Goal: Information Seeking & Learning: Learn about a topic

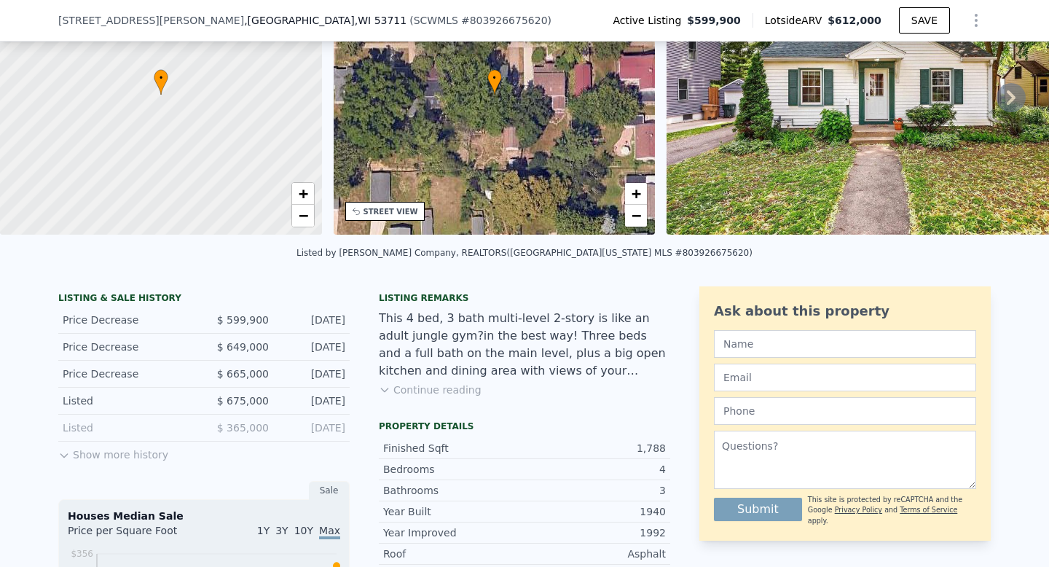
scroll to position [135, 0]
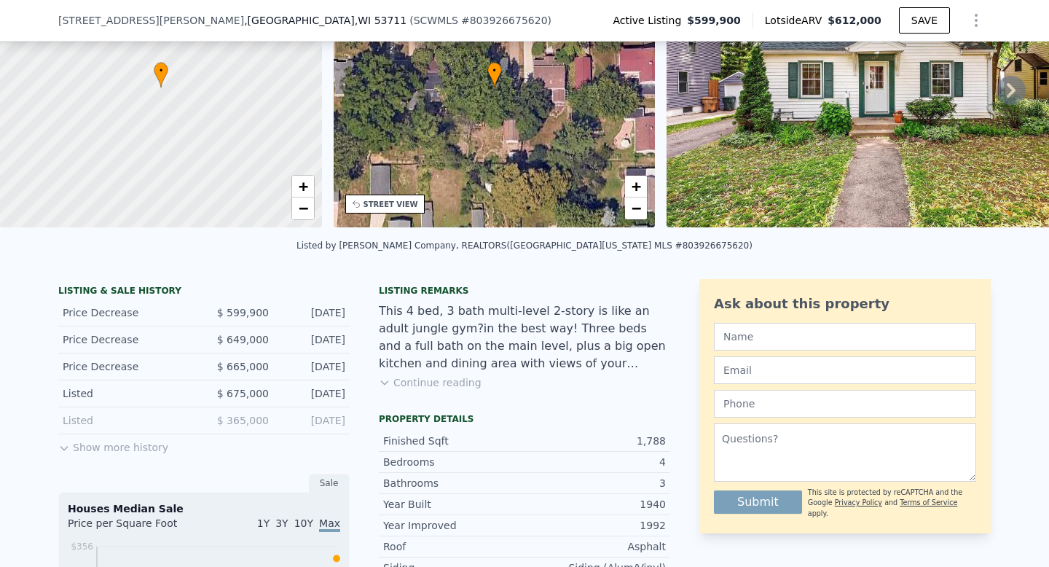
click at [108, 441] on button "Show more history" at bounding box center [113, 444] width 110 height 20
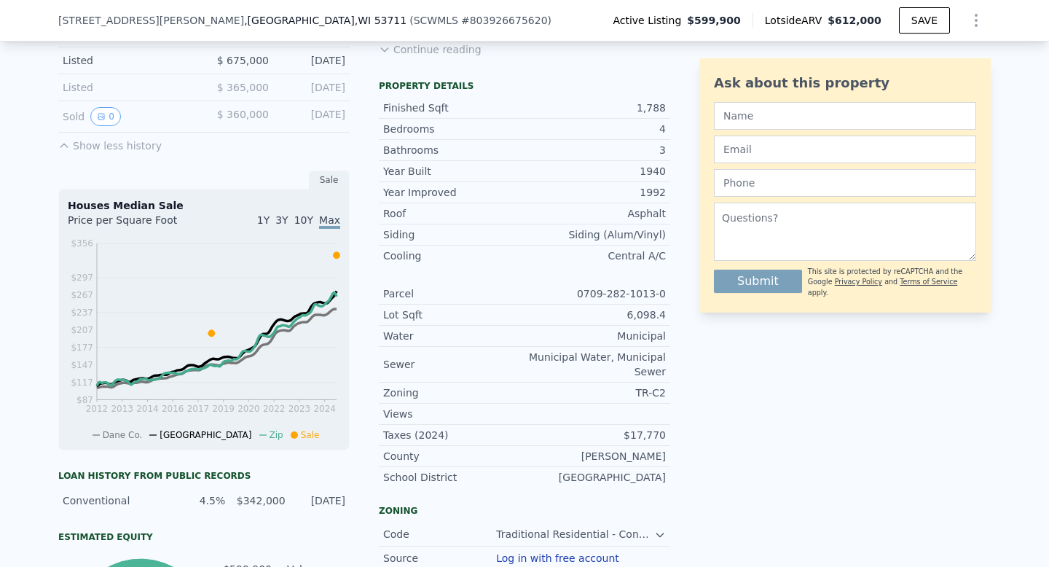
scroll to position [467, 0]
click at [301, 435] on span "Sale" at bounding box center [310, 435] width 19 height 10
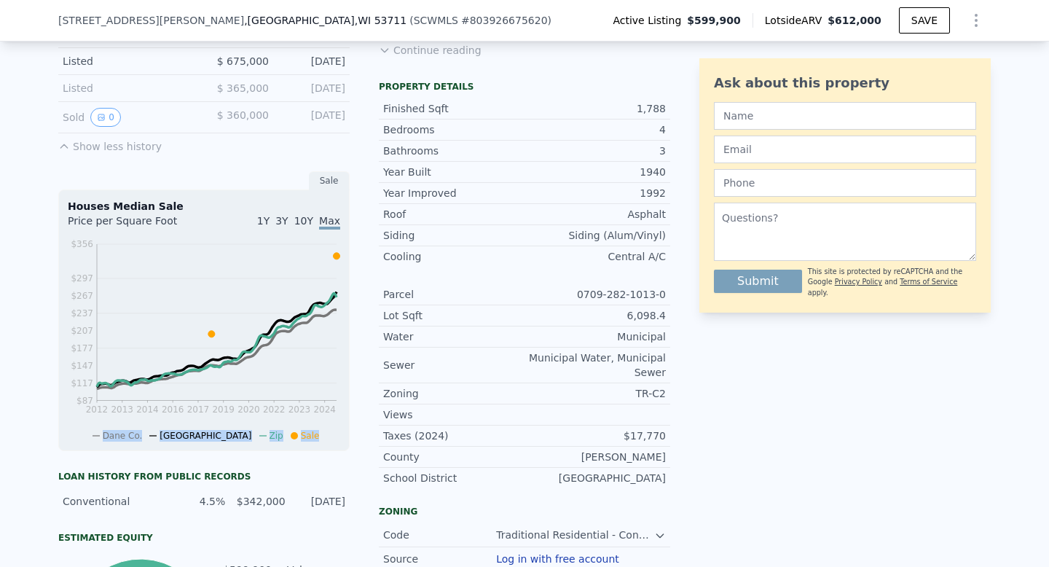
click at [301, 435] on span "Sale" at bounding box center [310, 435] width 19 height 10
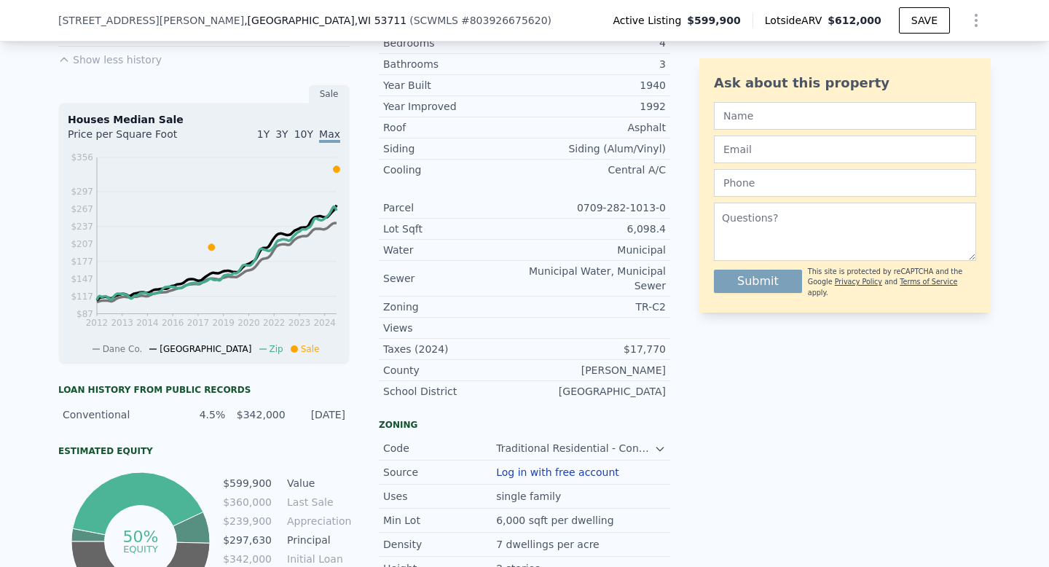
scroll to position [566, 0]
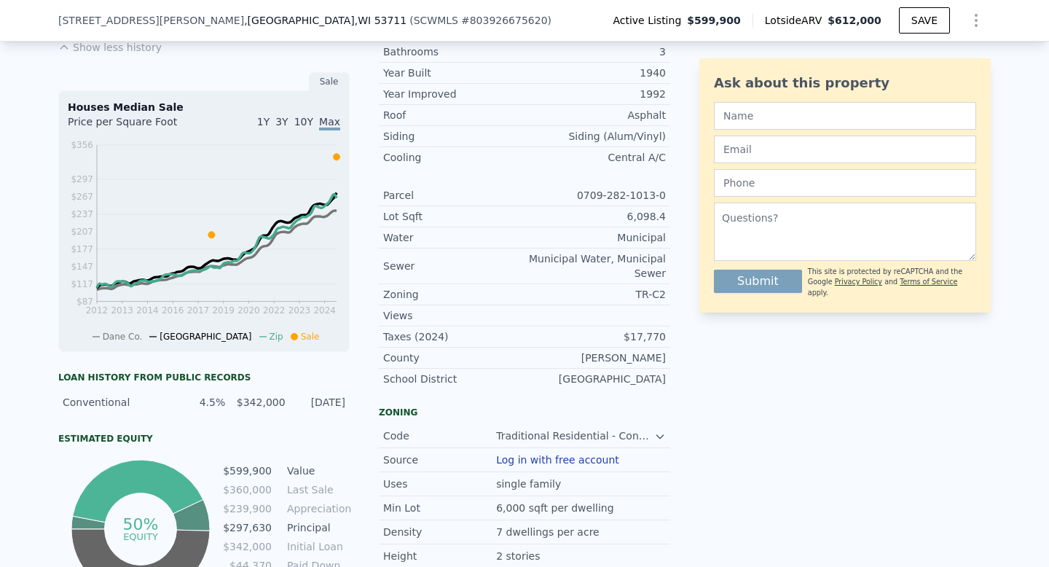
click at [446, 381] on div "School District" at bounding box center [453, 378] width 141 height 15
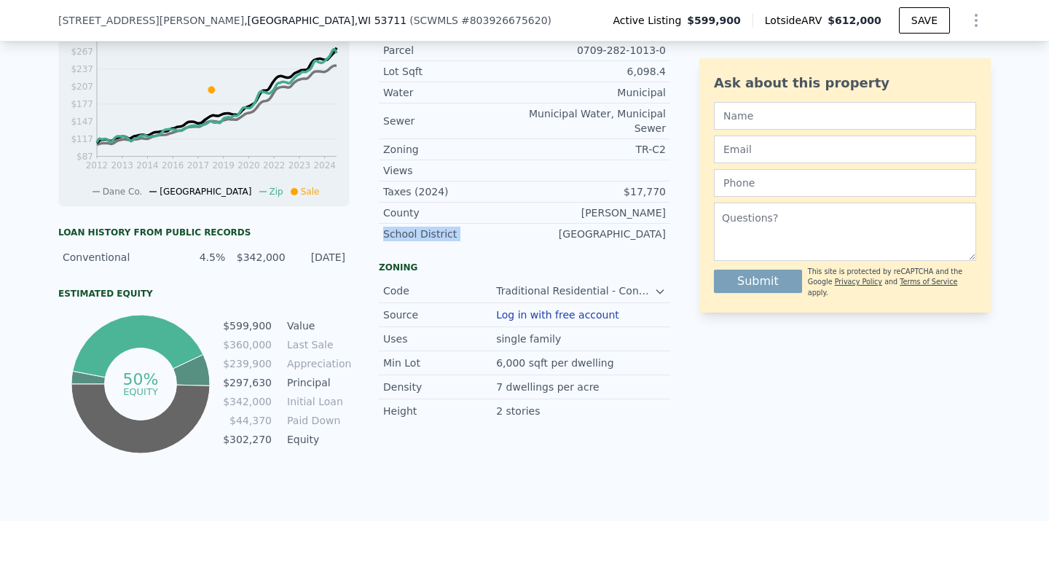
scroll to position [722, 0]
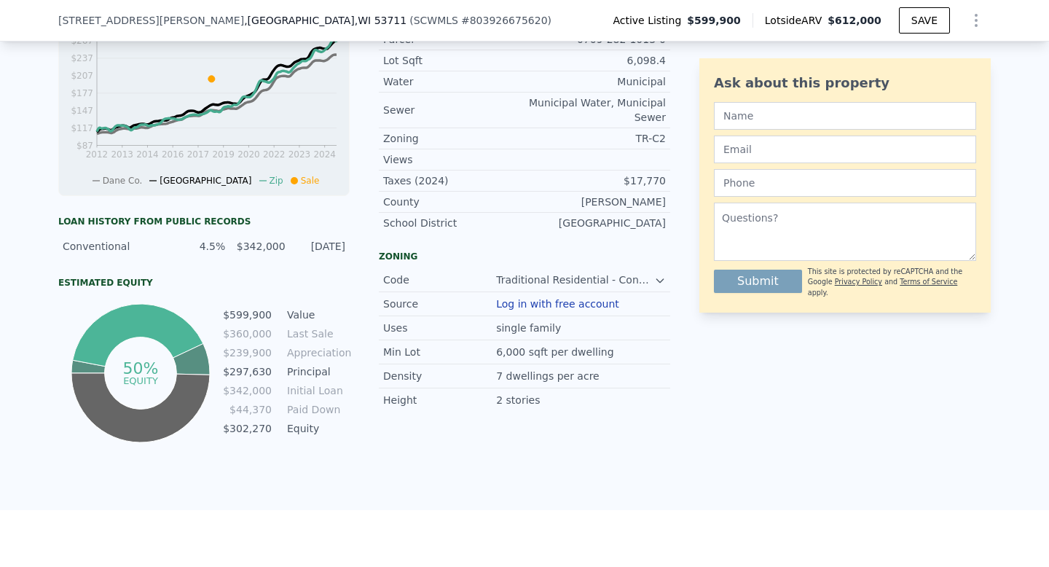
click at [240, 326] on td "$360,000" at bounding box center [247, 334] width 50 height 16
click at [268, 357] on td "$239,900" at bounding box center [247, 353] width 50 height 16
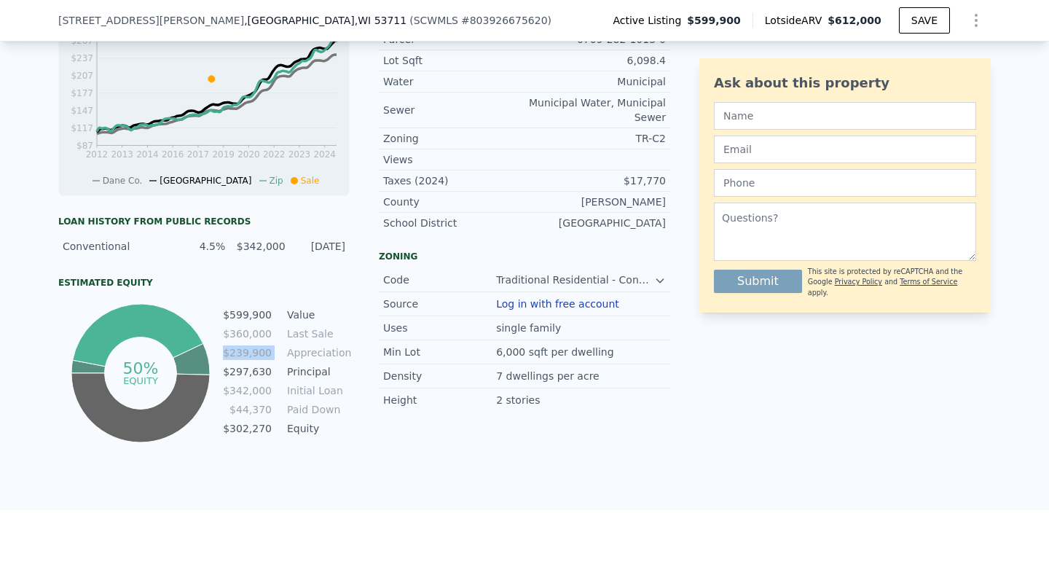
click at [268, 357] on td "$239,900" at bounding box center [247, 353] width 50 height 16
click at [313, 379] on tbody "$599,900 Value $360,000 Last Sale $239,900 Appreciation $297,630 Principal $342…" at bounding box center [285, 373] width 127 height 133
click at [312, 385] on td "Initial Loan" at bounding box center [317, 390] width 66 height 16
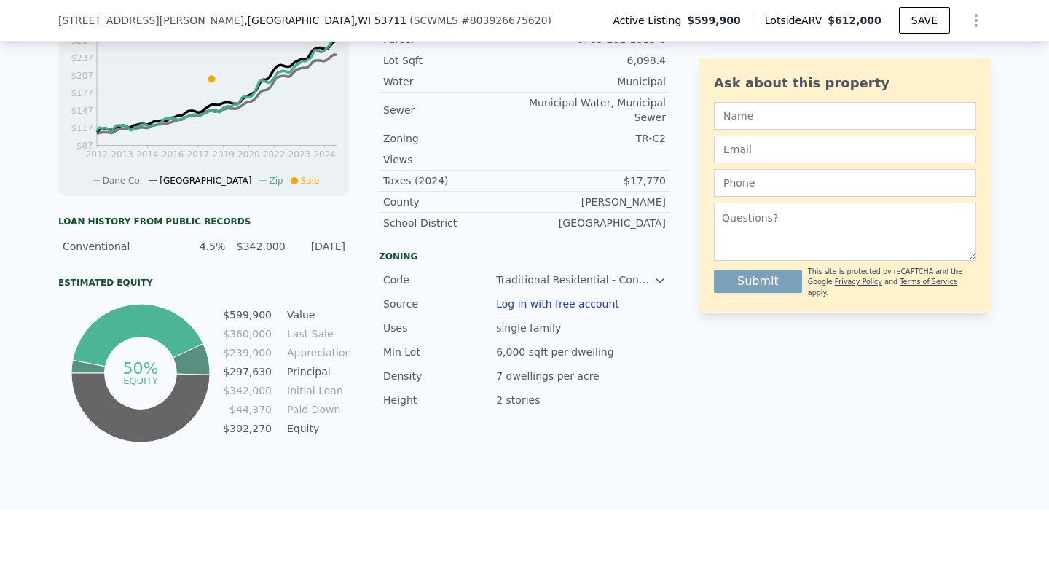
click at [479, 441] on div "Listing remarks This 4 bed, 3 bath multi-level 2-story is like an adult jungle …" at bounding box center [524, 69] width 291 height 754
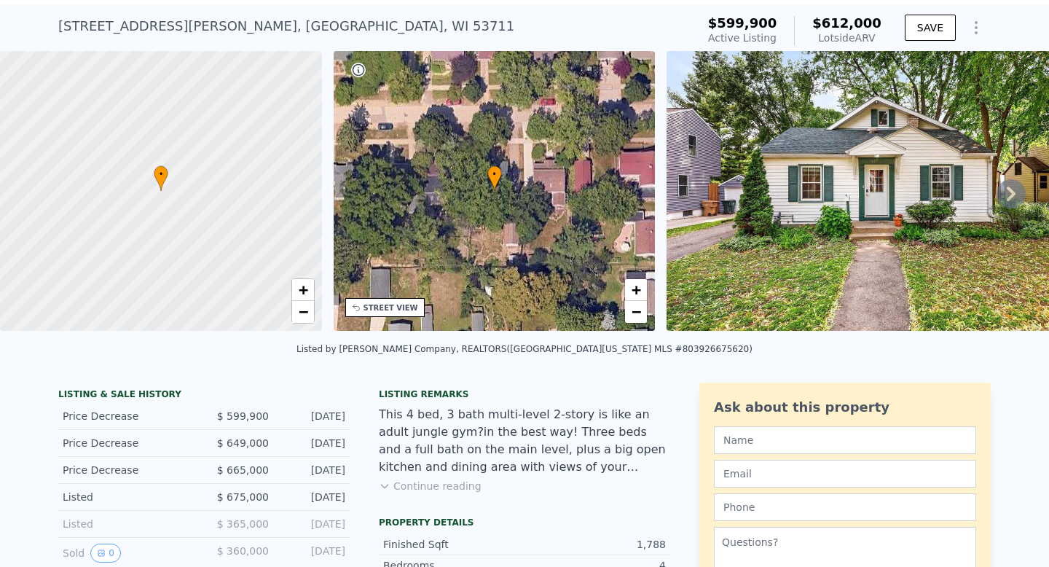
scroll to position [42, 0]
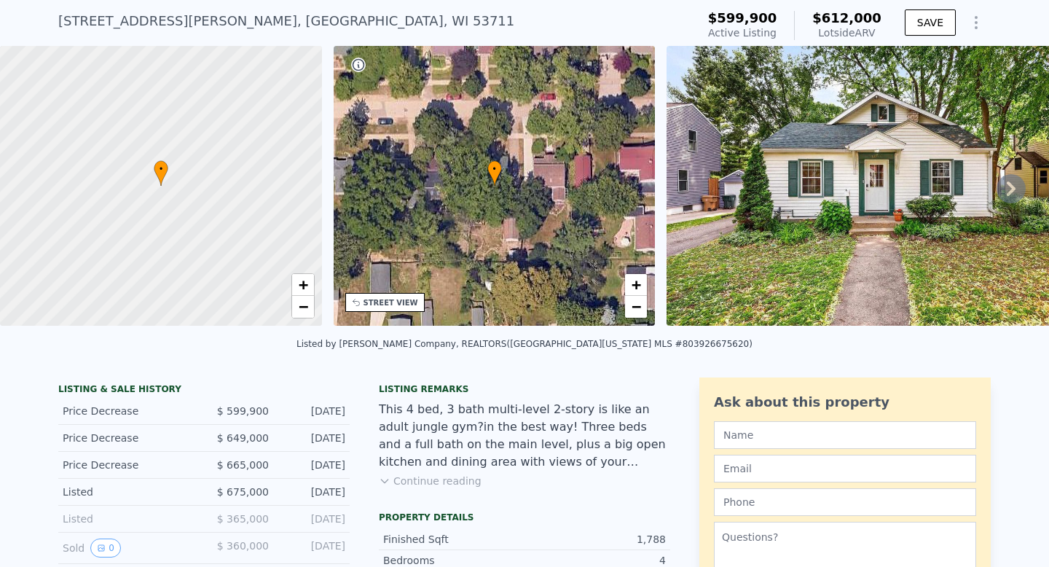
click at [393, 304] on div "STREET VIEW" at bounding box center [390, 302] width 55 height 11
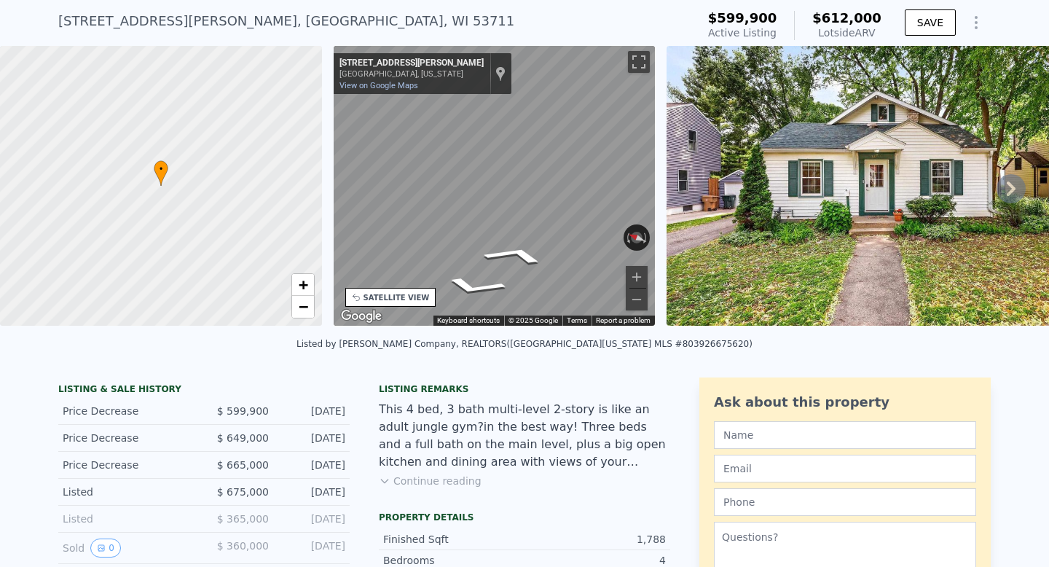
click at [1002, 193] on icon at bounding box center [1010, 188] width 29 height 29
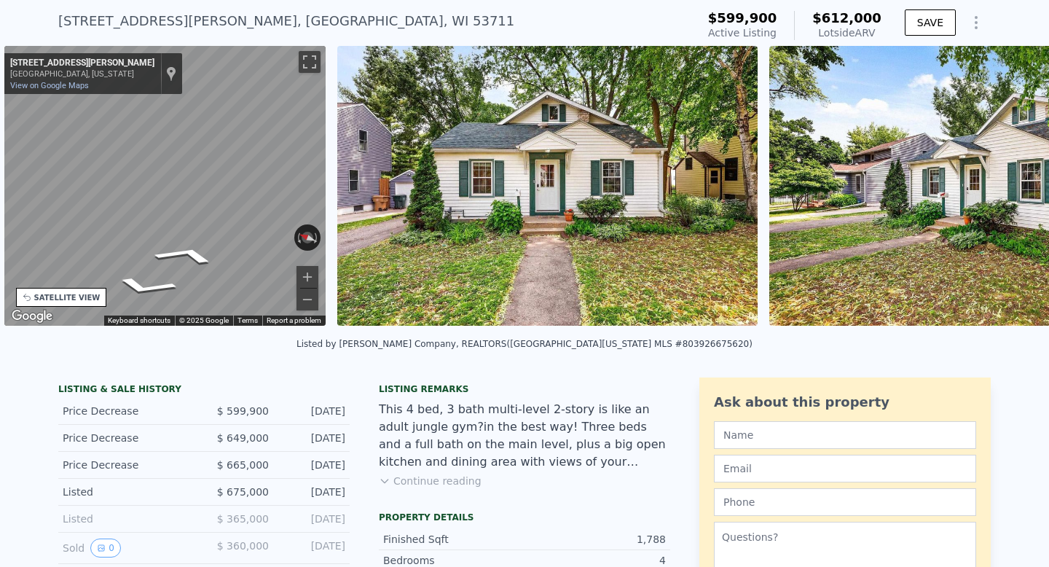
scroll to position [0, 339]
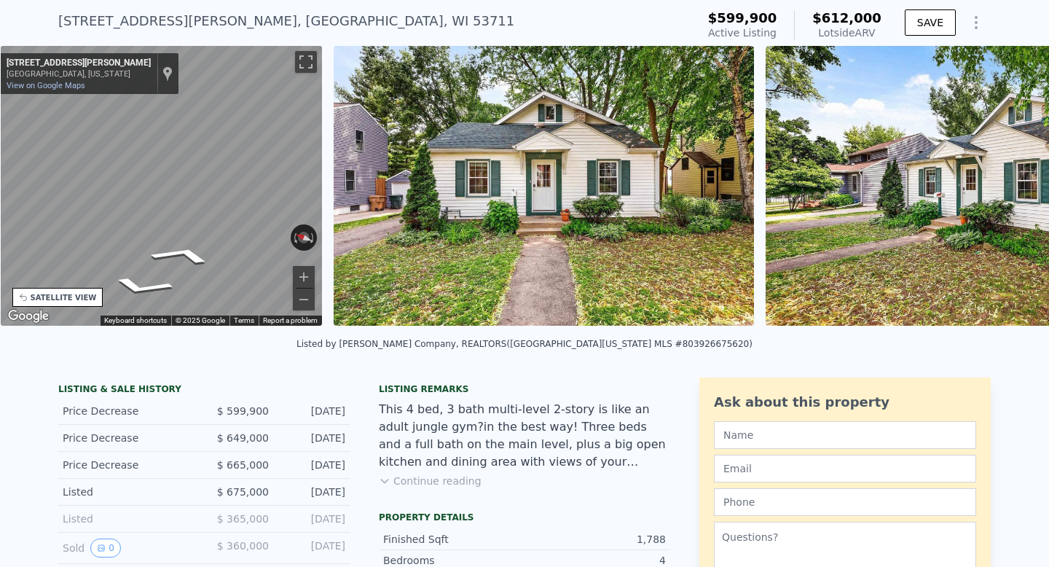
click at [1002, 193] on div "• + − • + − STREET VIEW ← Move left → Move right ↑ Move up ↓ Move down + Zoom i…" at bounding box center [524, 188] width 1049 height 285
click at [1005, 191] on icon at bounding box center [1010, 188] width 29 height 29
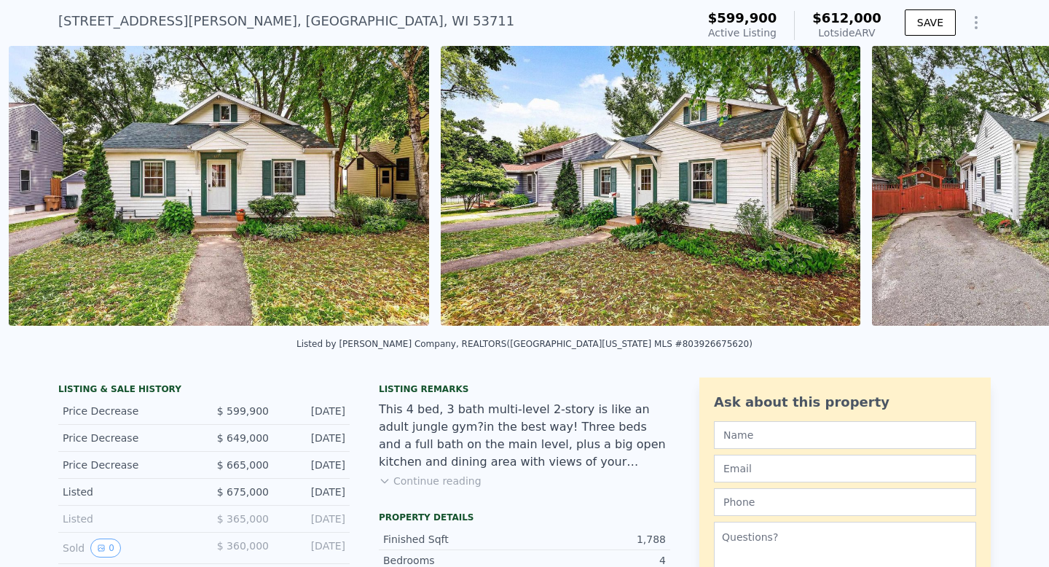
scroll to position [0, 666]
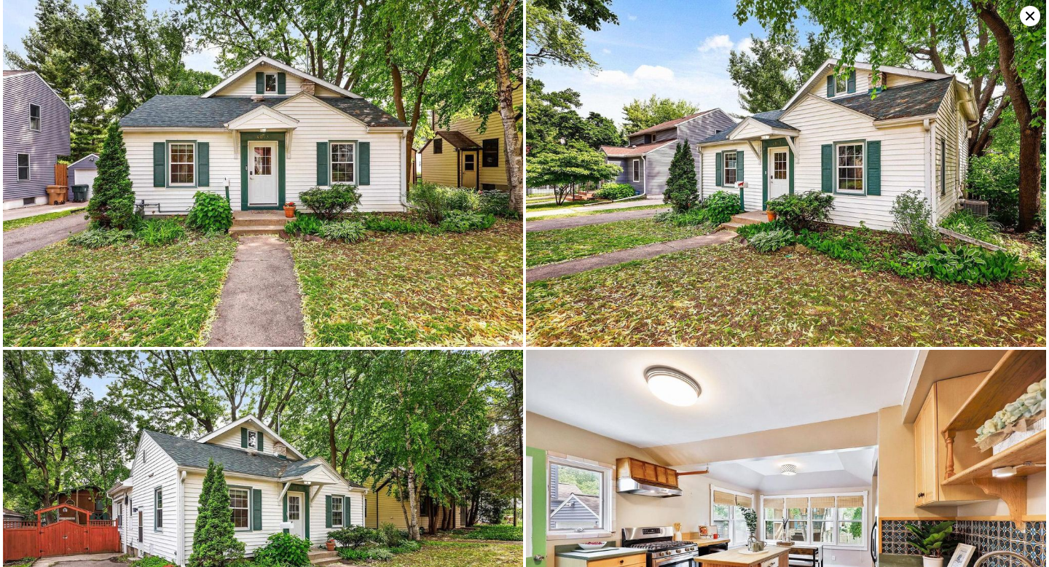
click at [1025, 18] on icon at bounding box center [1030, 16] width 20 height 20
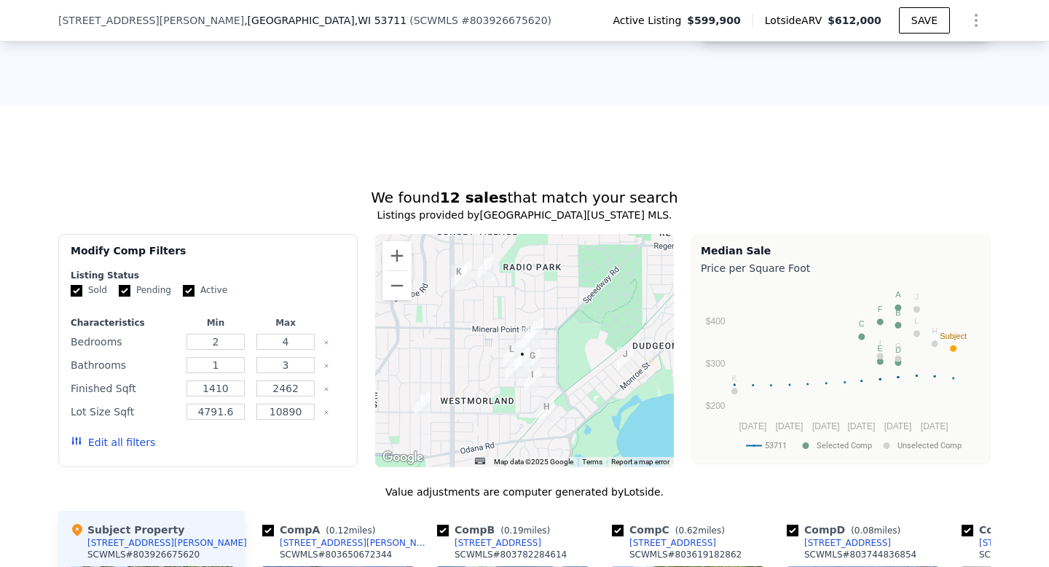
scroll to position [1134, 0]
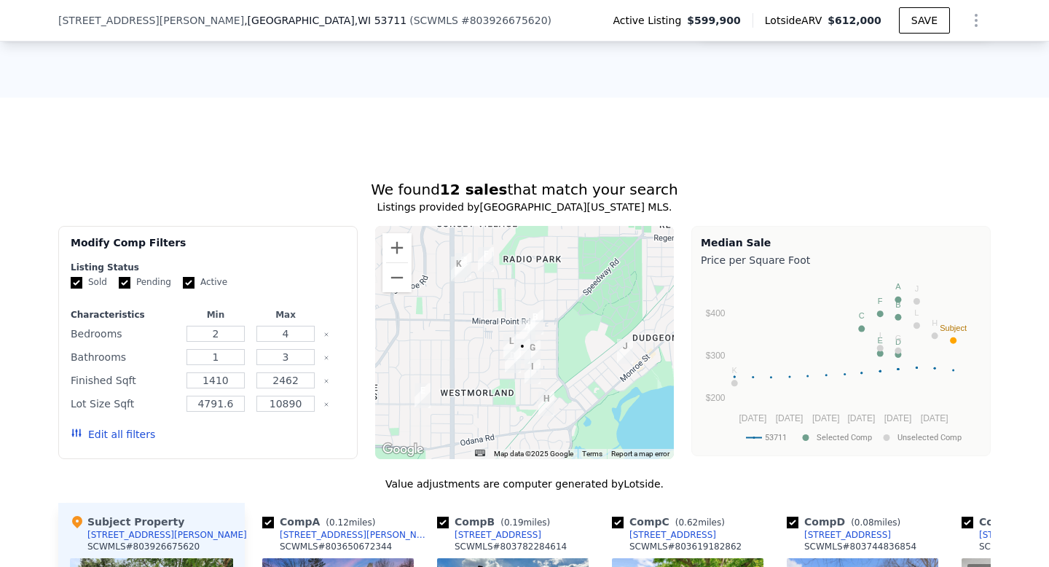
click at [565, 371] on div at bounding box center [524, 342] width 299 height 233
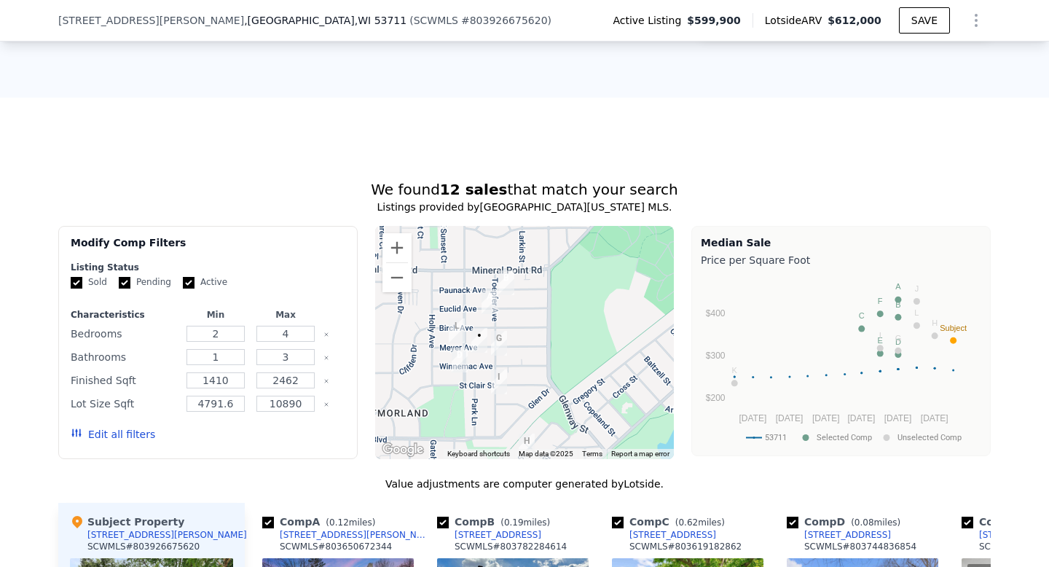
click at [461, 361] on img "518 Westmorland Blvd" at bounding box center [460, 359] width 16 height 25
click at [500, 341] on img "503 Toepfer Ave" at bounding box center [499, 343] width 16 height 25
click at [855, 434] on text "Selected Comp" at bounding box center [843, 437] width 55 height 9
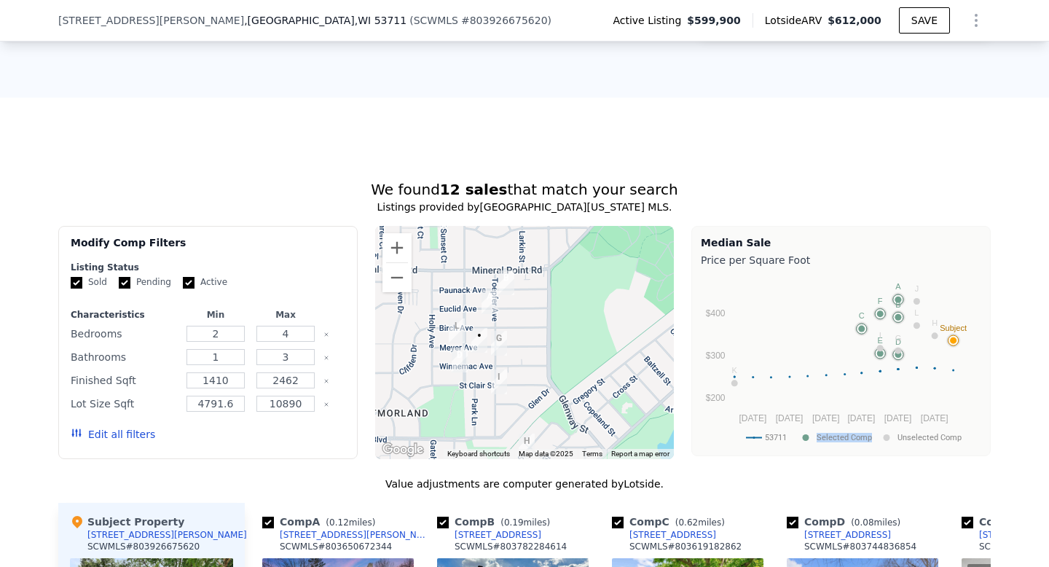
click at [855, 434] on text "Selected Comp" at bounding box center [843, 437] width 55 height 9
click at [778, 438] on text "53711" at bounding box center [776, 437] width 22 height 9
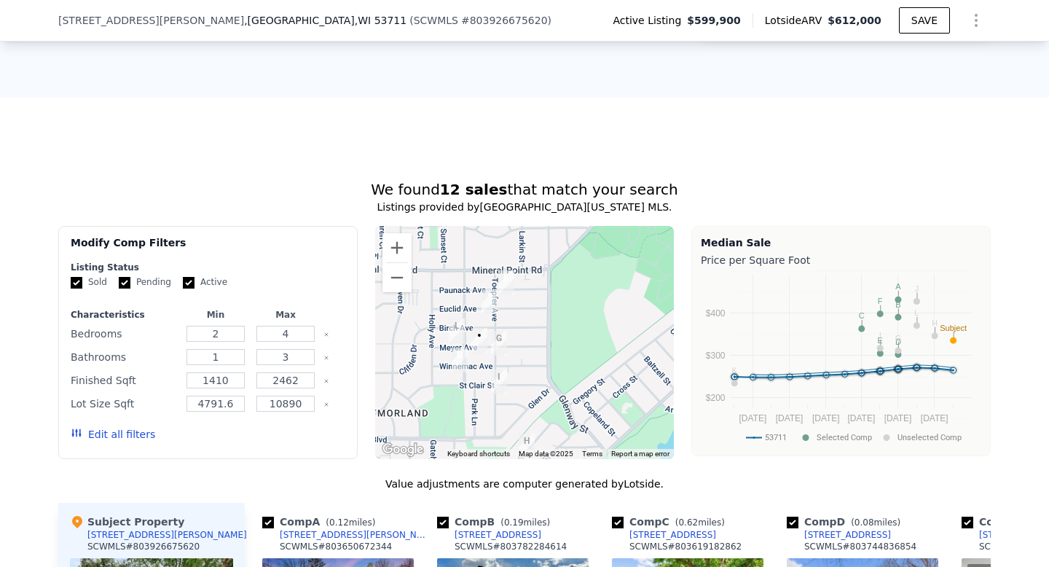
click at [778, 438] on text "53711" at bounding box center [776, 437] width 22 height 9
click at [865, 328] on circle "A chart." at bounding box center [861, 328] width 7 height 7
click at [1012, 398] on div "We found 12 sales that match your search Listings provided by South Central Wis…" at bounding box center [524, 569] width 1049 height 814
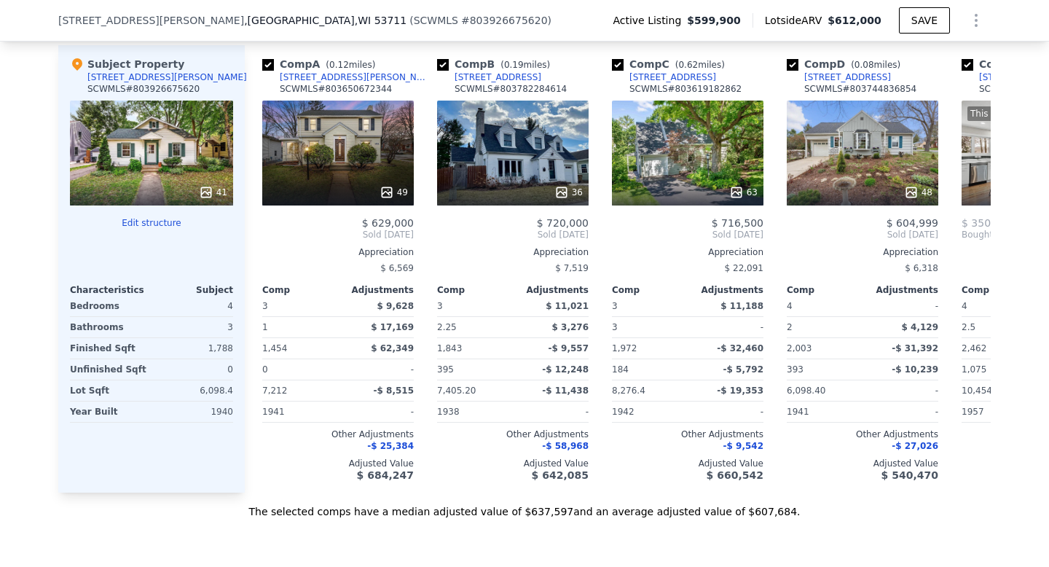
scroll to position [1599, 0]
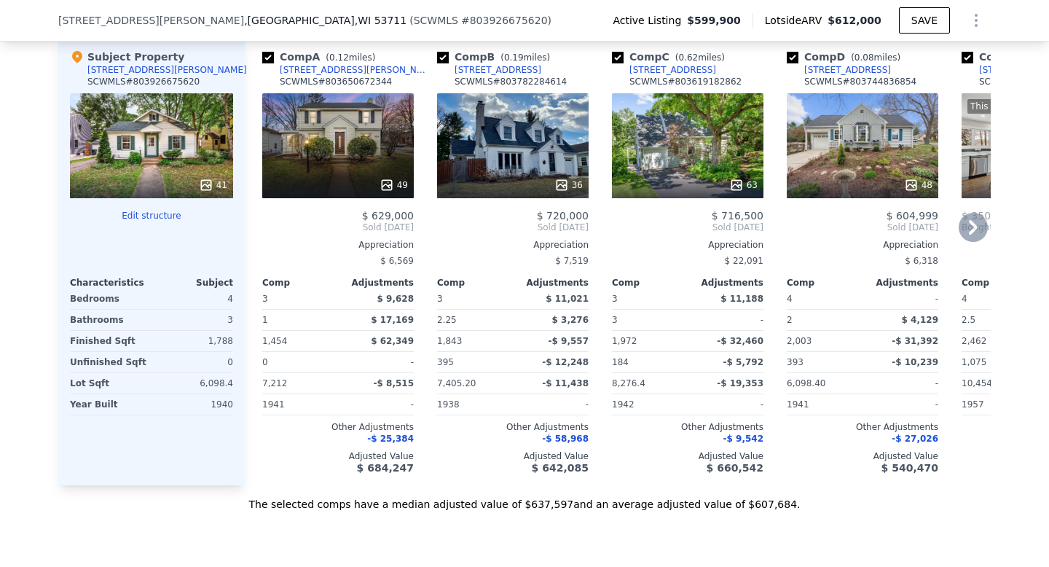
click at [395, 283] on div "Adjustments" at bounding box center [376, 283] width 76 height 12
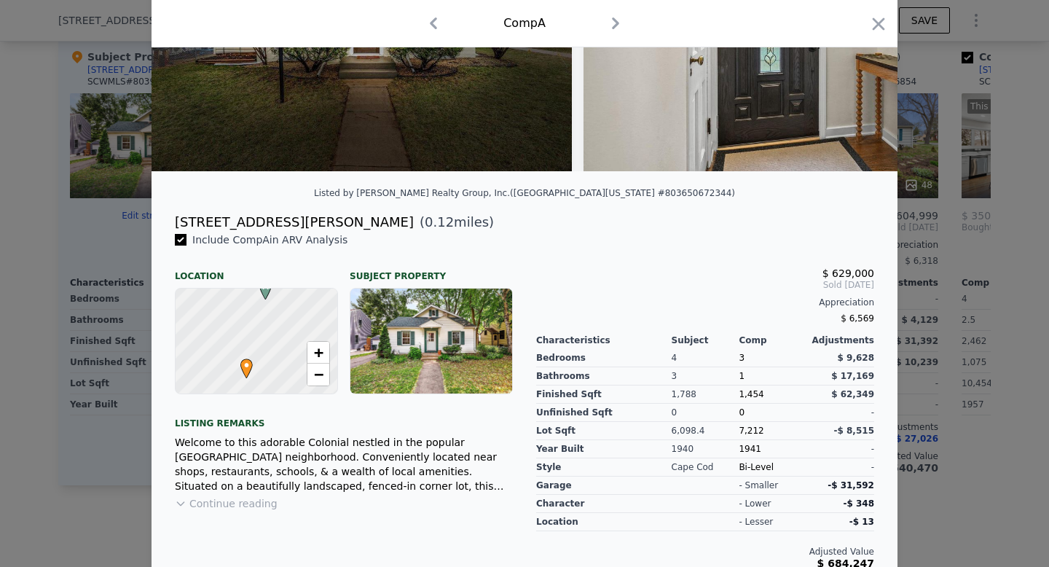
scroll to position [213, 0]
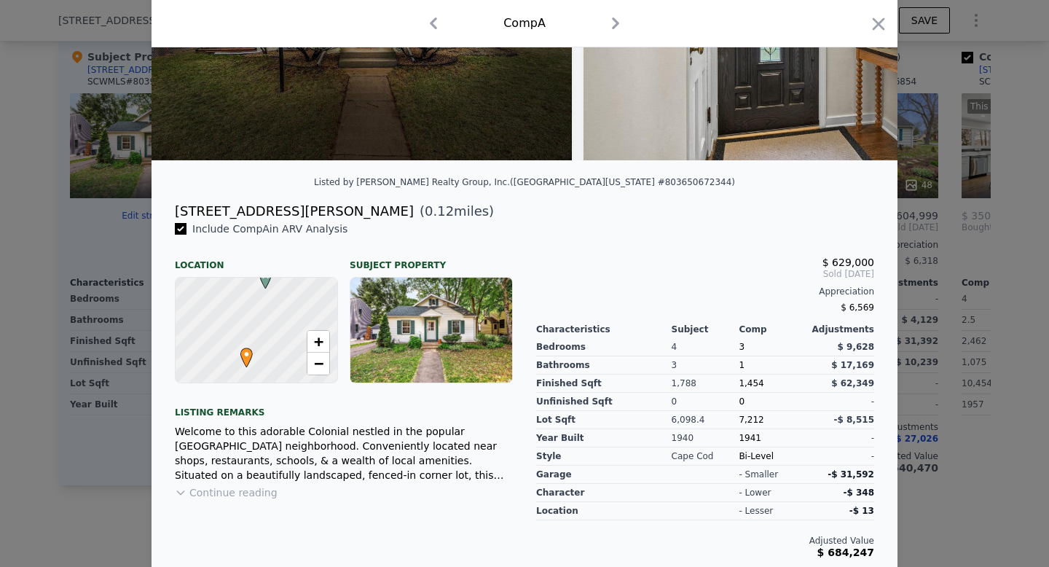
click at [942, 336] on div at bounding box center [524, 283] width 1049 height 567
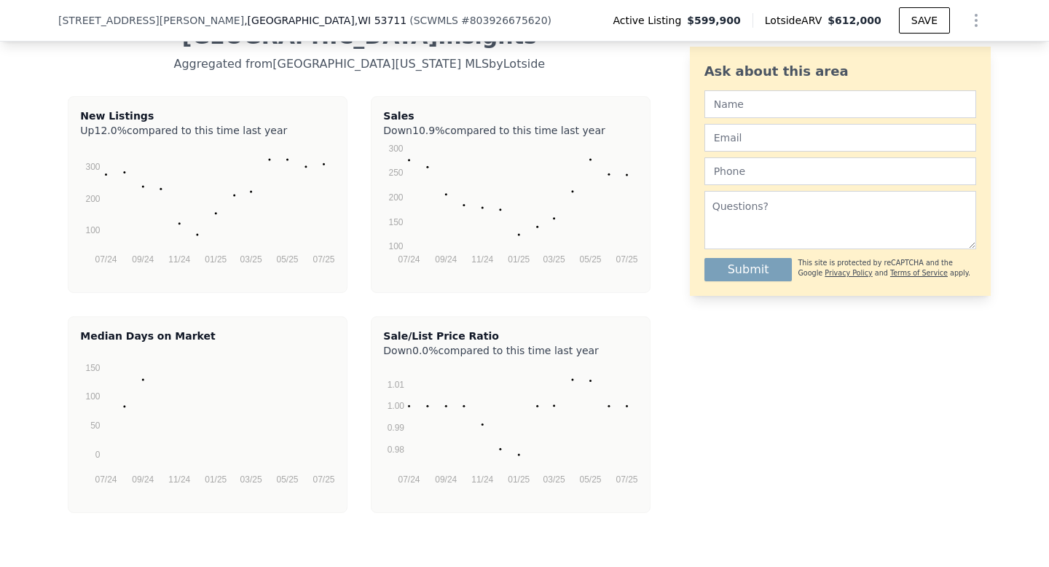
scroll to position [2919, 0]
click at [516, 348] on div "Down 0.0% compared to this time last year" at bounding box center [510, 346] width 255 height 9
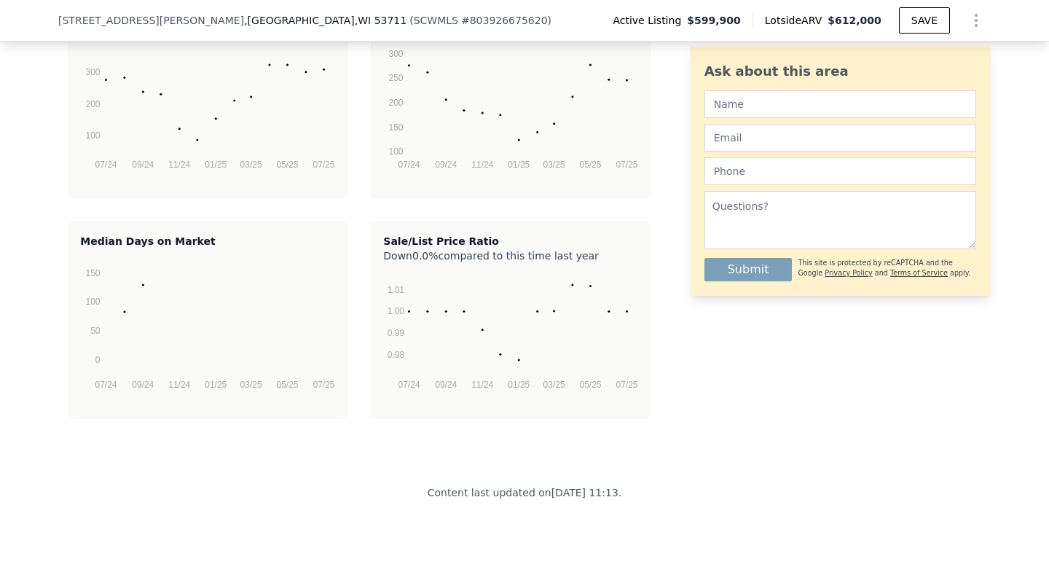
scroll to position [3036, 0]
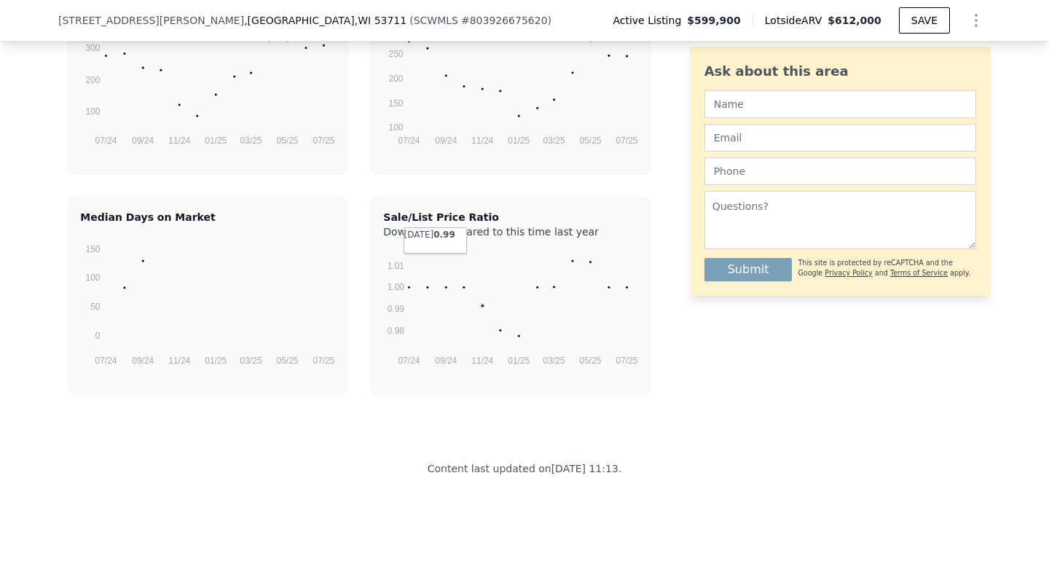
click at [489, 299] on rect "A chart." at bounding box center [518, 298] width 219 height 106
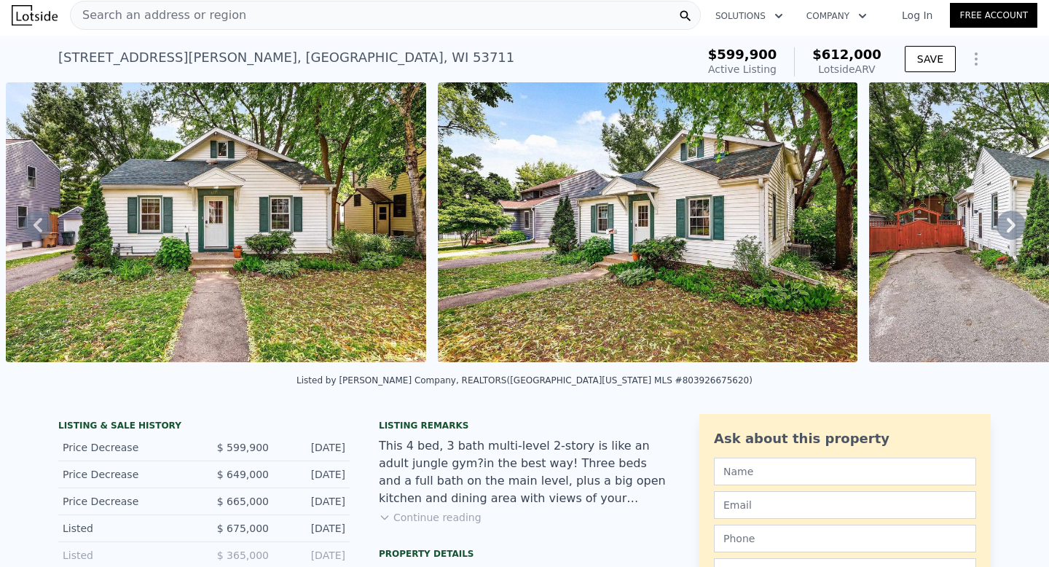
scroll to position [0, 0]
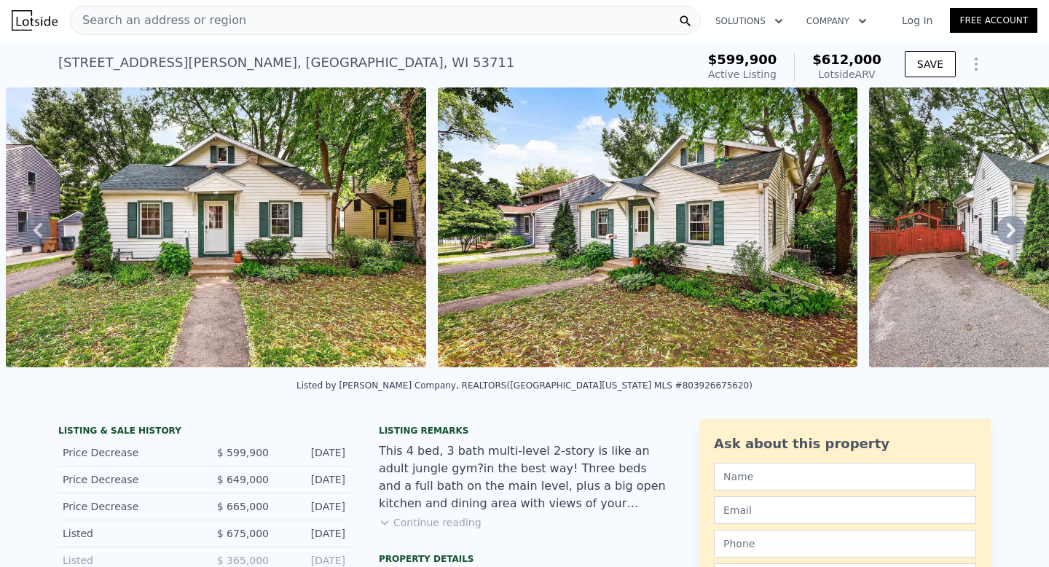
click at [974, 69] on icon "Show Options" at bounding box center [975, 63] width 17 height 17
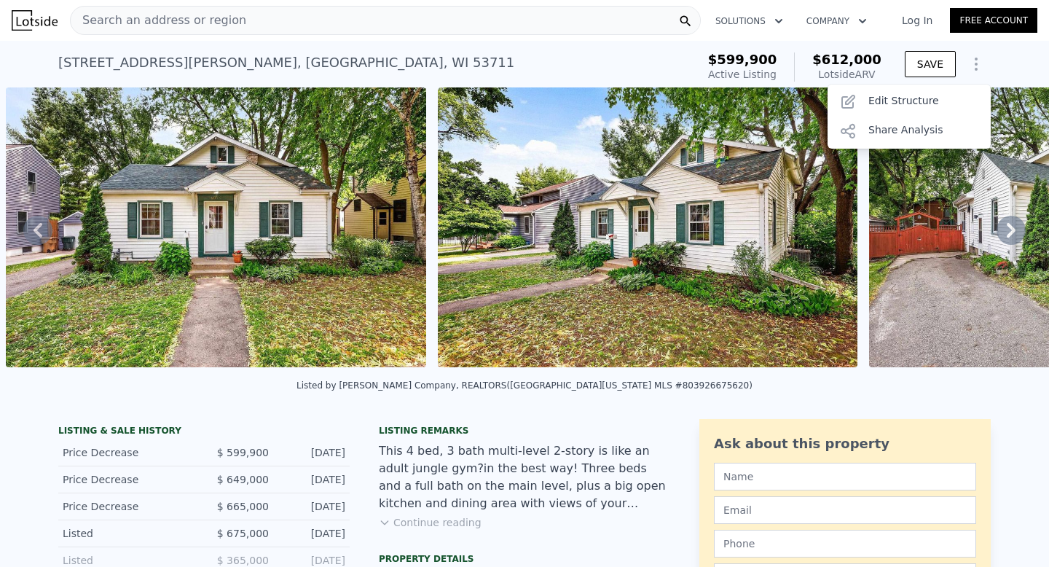
click at [480, 398] on div "Listed by Stark Company, REALTORS (South Central Wisconsin MLS #803926675620)" at bounding box center [524, 389] width 1049 height 35
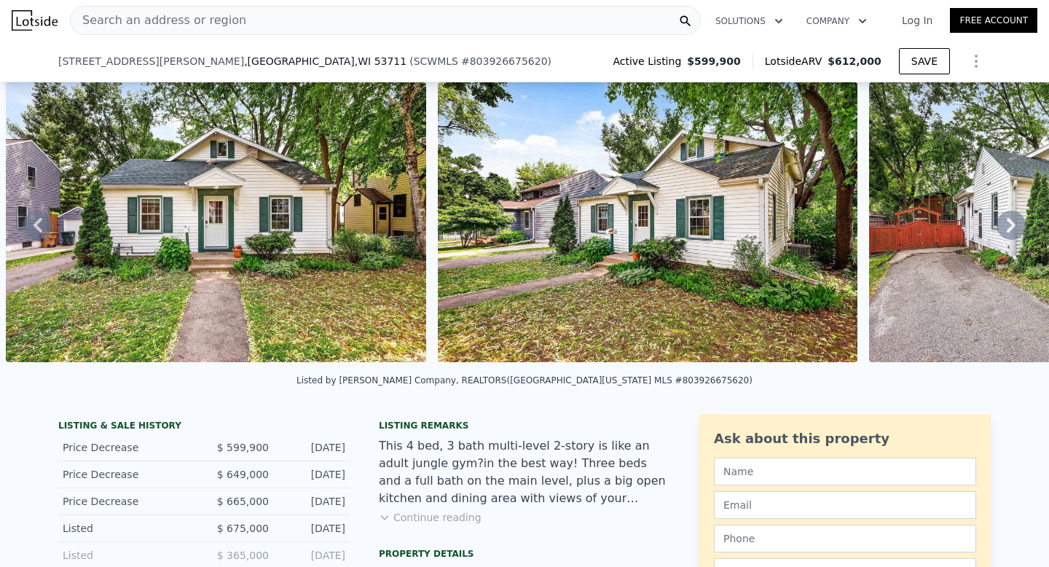
scroll to position [205, 0]
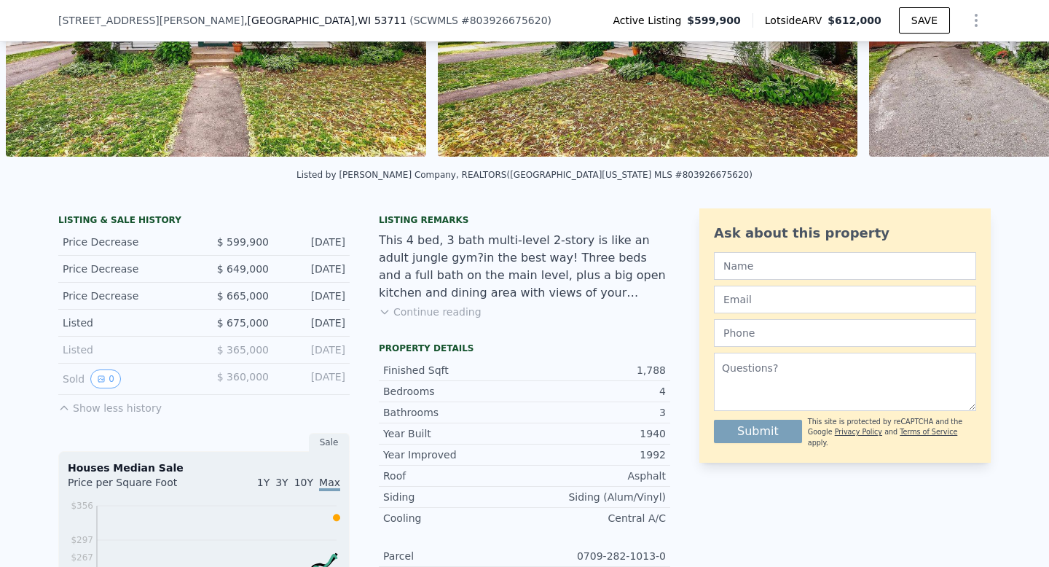
click at [74, 324] on div "Listed" at bounding box center [128, 322] width 130 height 15
click at [80, 351] on div "Listed" at bounding box center [128, 349] width 130 height 15
click at [106, 380] on button "0" at bounding box center [105, 378] width 31 height 19
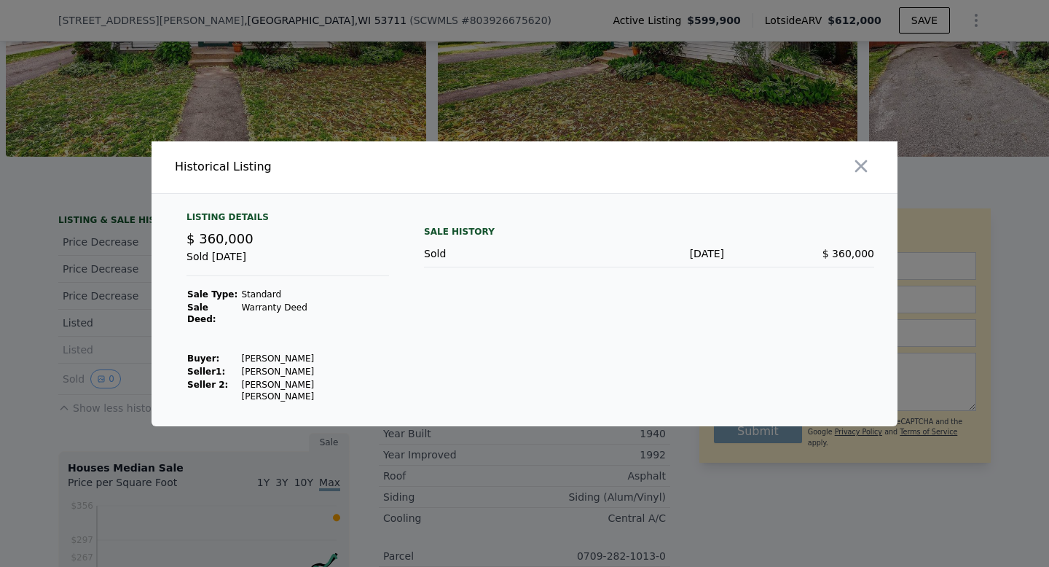
click at [291, 373] on td "Kass Michael J" at bounding box center [314, 371] width 149 height 13
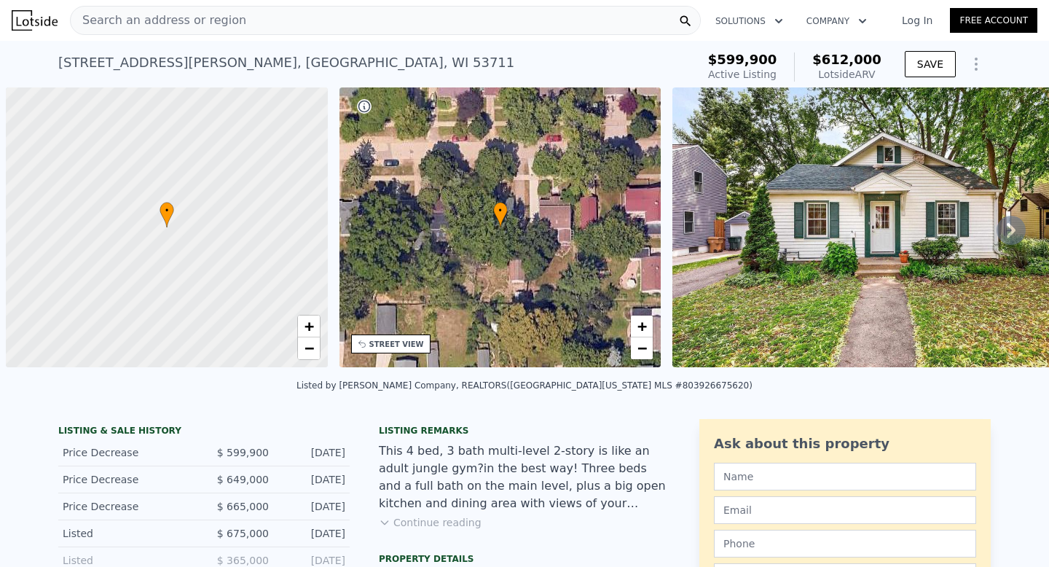
scroll to position [0, 6]
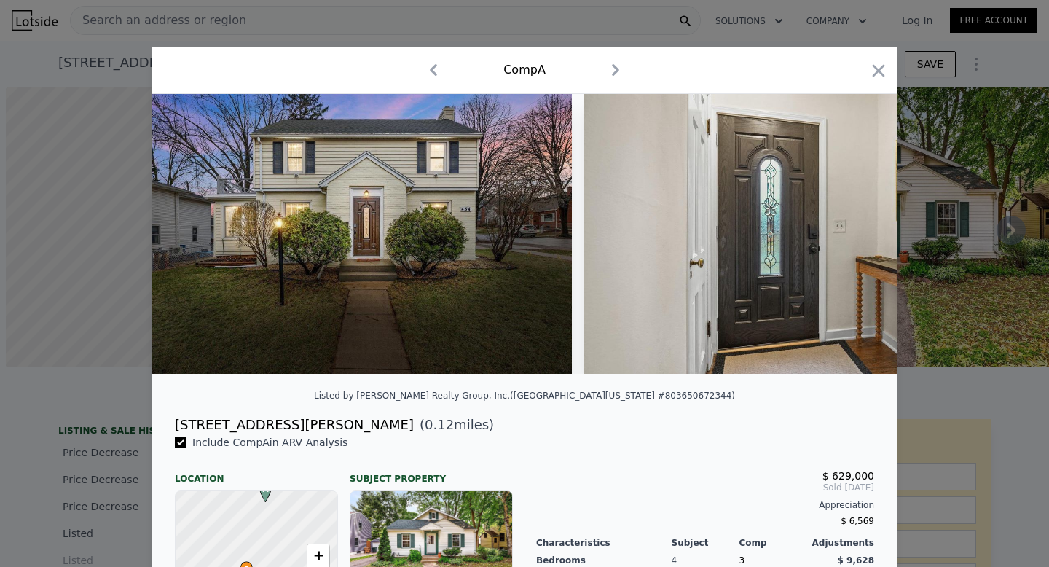
scroll to position [0, 6]
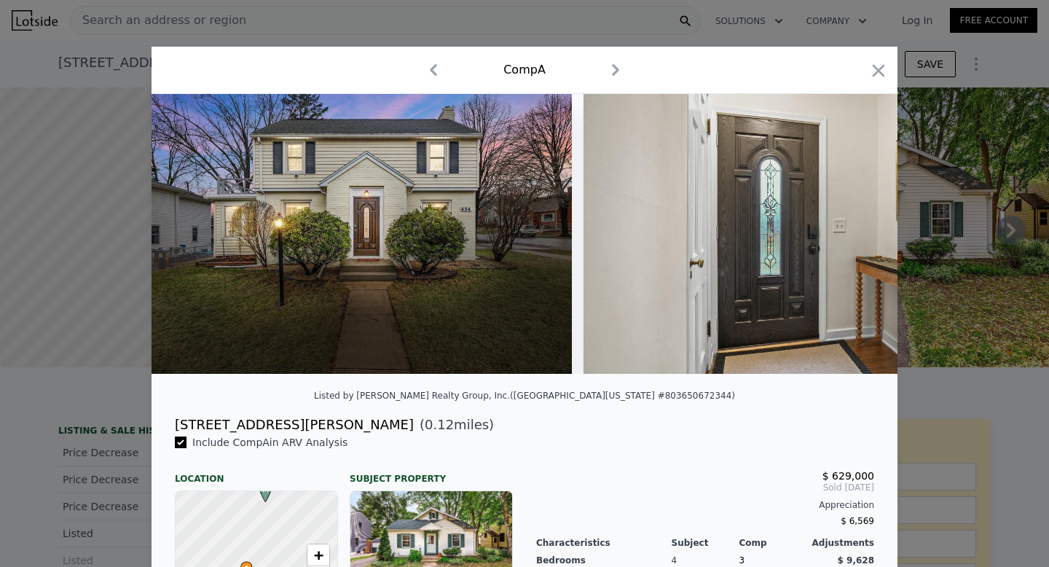
click at [28, 212] on div at bounding box center [524, 283] width 1049 height 567
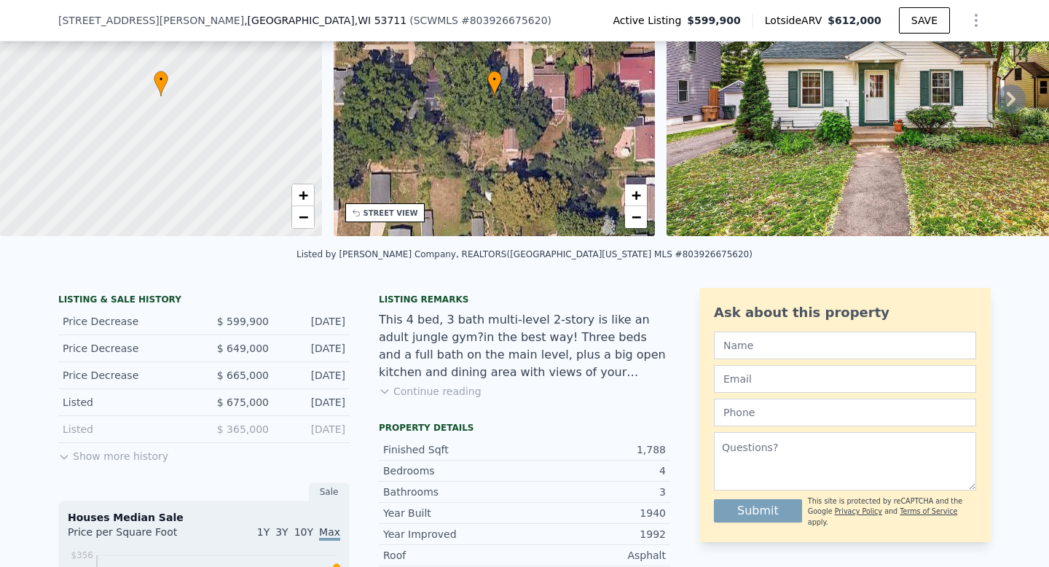
scroll to position [125, 0]
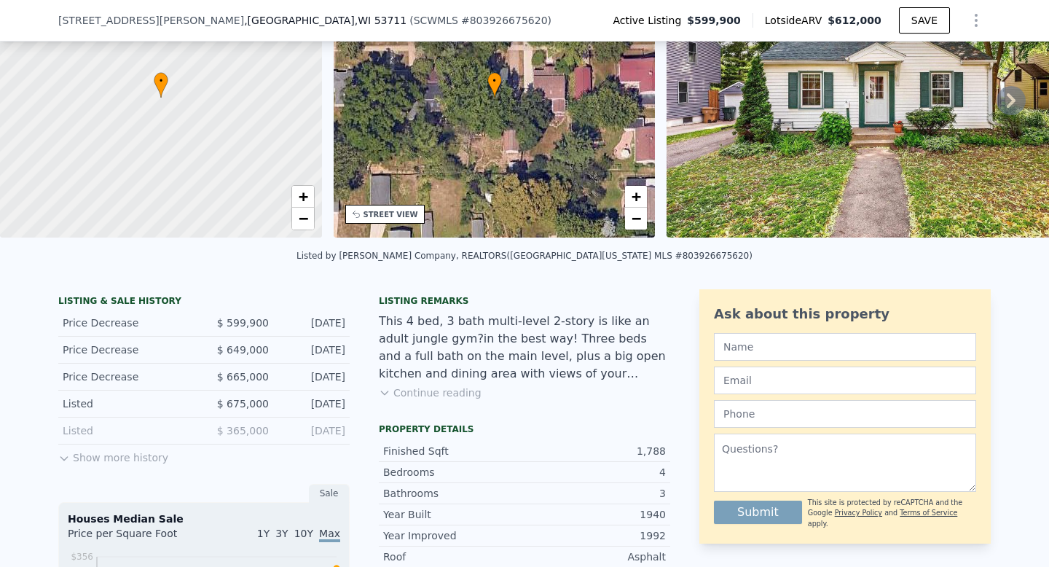
click at [99, 454] on button "Show more history" at bounding box center [113, 454] width 110 height 20
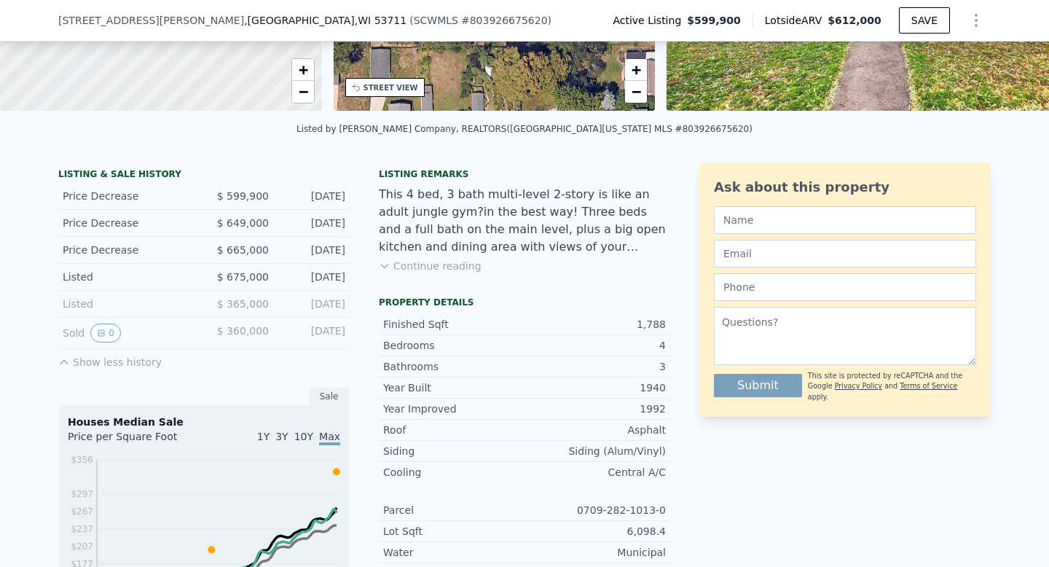
scroll to position [254, 0]
